Goal: Task Accomplishment & Management: Manage account settings

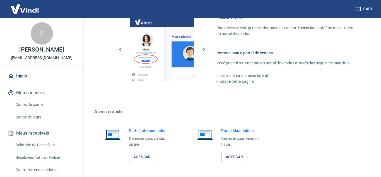
scroll to position [333, 0]
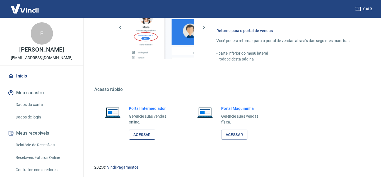
click at [144, 134] on link "Acessar" at bounding box center [142, 135] width 27 height 10
click at [75, 59] on div "F Fernando Nunes Franco [EMAIL_ADDRESS][DOMAIN_NAME]" at bounding box center [41, 41] width 83 height 47
click at [38, 53] on p "[PERSON_NAME]" at bounding box center [41, 50] width 45 height 6
click at [46, 57] on p "[EMAIL_ADDRESS][DOMAIN_NAME]" at bounding box center [42, 58] width 62 height 6
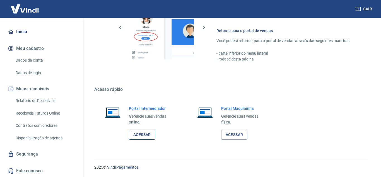
click at [142, 134] on link "Acessar" at bounding box center [142, 135] width 27 height 10
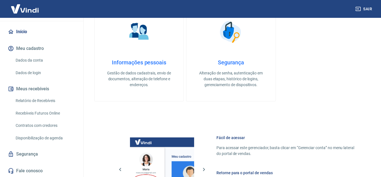
click at [37, 47] on button "Meu cadastro" at bounding box center [42, 48] width 70 height 12
click at [27, 73] on link "Dados de login" at bounding box center [44, 72] width 63 height 11
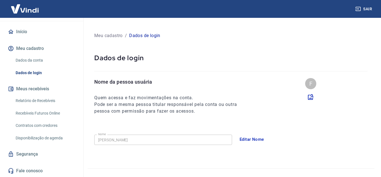
click at [20, 29] on link "Início" at bounding box center [42, 32] width 70 height 12
